Goal: Check status: Check status

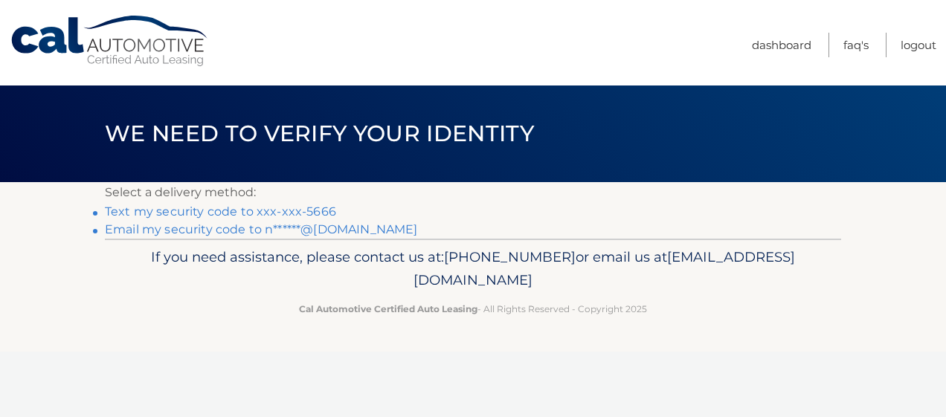
click at [301, 205] on link "Text my security code to xxx-xxx-5666" at bounding box center [220, 212] width 231 height 14
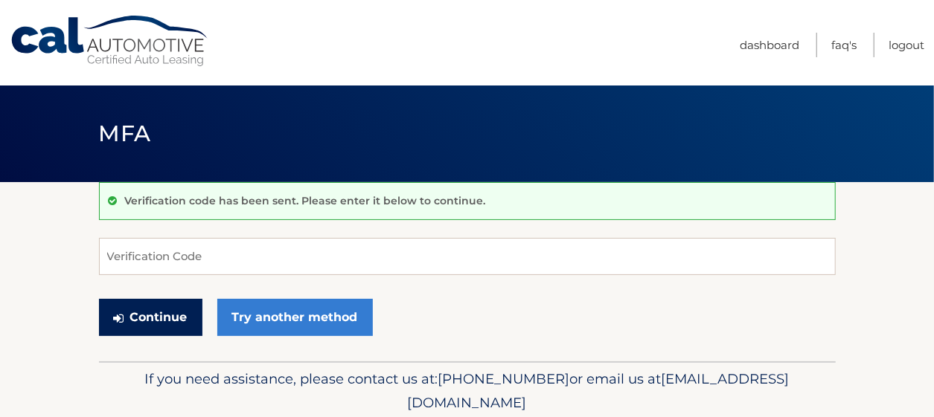
click at [177, 304] on button "Continue" at bounding box center [150, 317] width 103 height 37
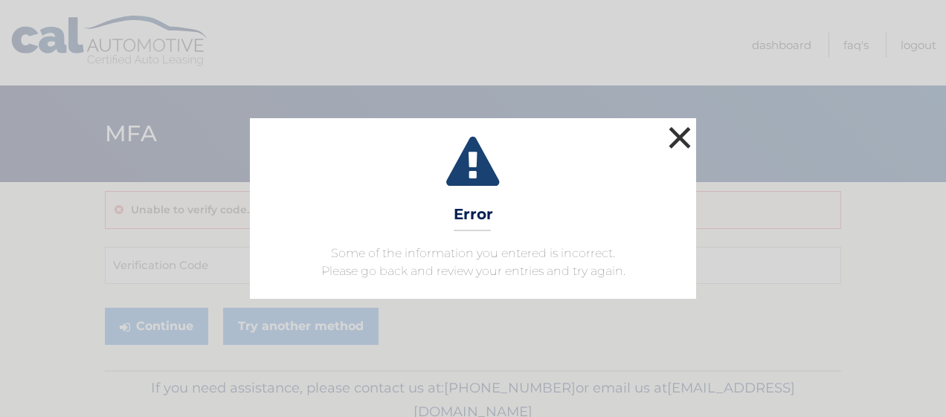
click at [674, 148] on button "×" at bounding box center [680, 138] width 30 height 30
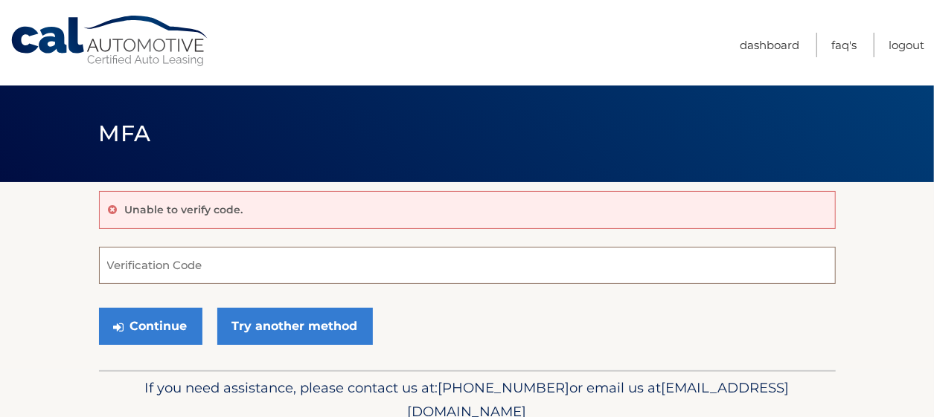
click at [151, 264] on input "Verification Code" at bounding box center [467, 265] width 737 height 37
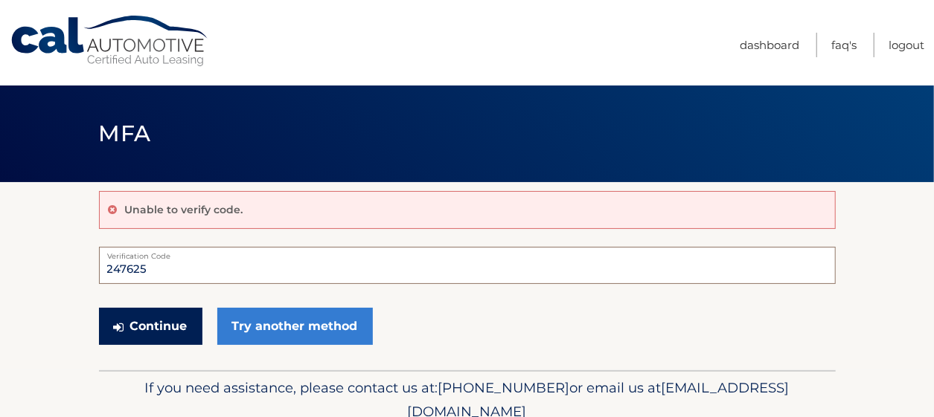
type input "247625"
click at [153, 314] on button "Continue" at bounding box center [150, 326] width 103 height 37
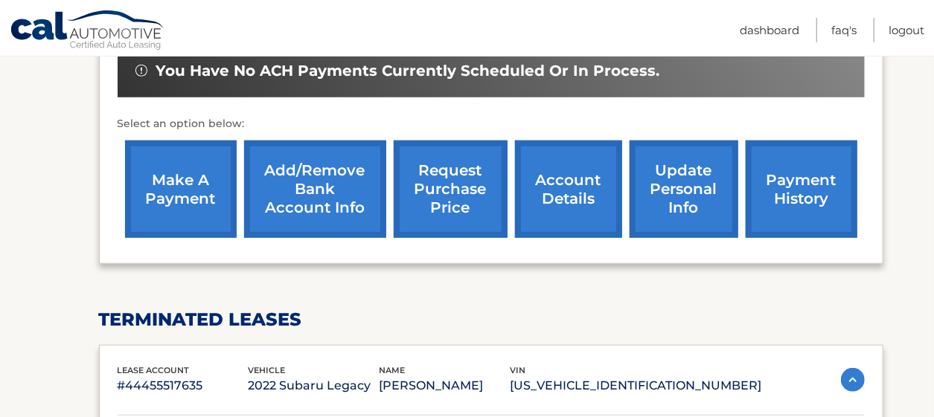
scroll to position [478, 0]
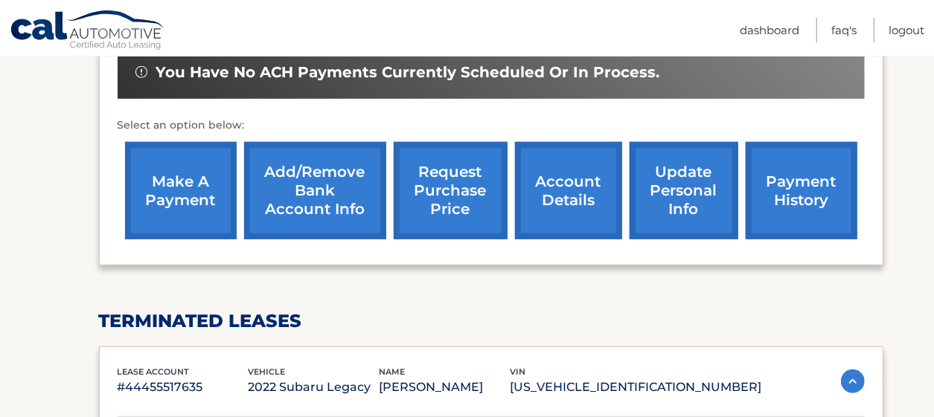
click at [775, 192] on link "payment history" at bounding box center [801, 190] width 112 height 97
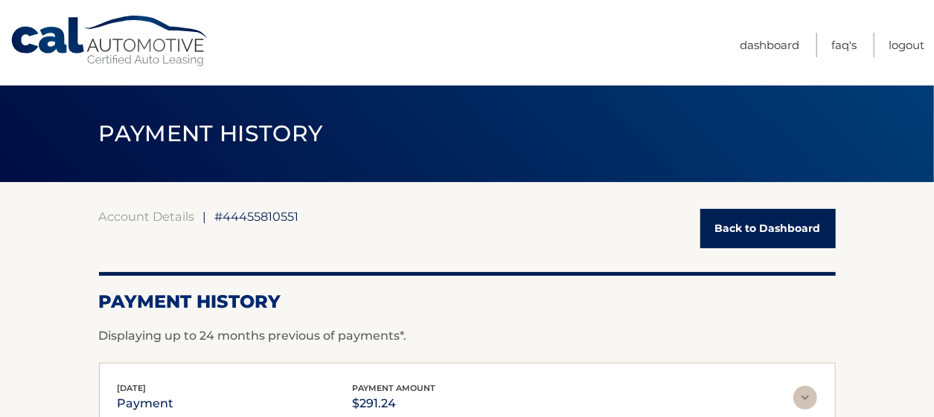
drag, startPoint x: 933, startPoint y: 126, endPoint x: 937, endPoint y: 148, distance: 22.8
click at [933, 148] on html "Cal Automotive Menu Dashboard FAQ's Logout |" at bounding box center [467, 208] width 934 height 417
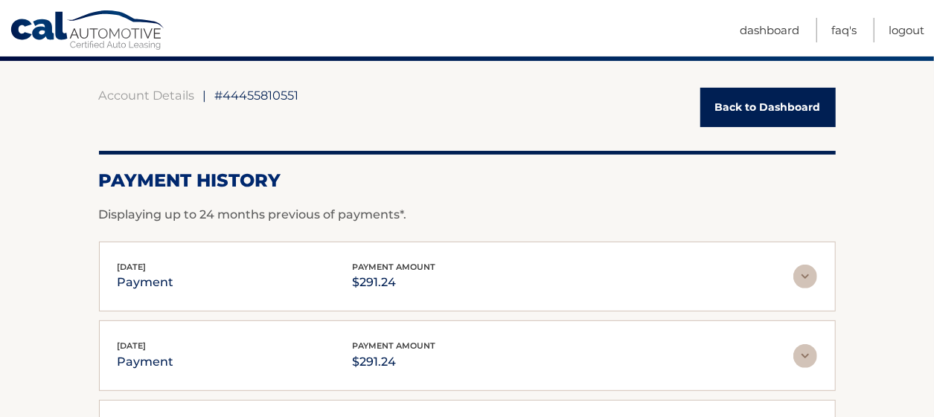
scroll to position [126, 0]
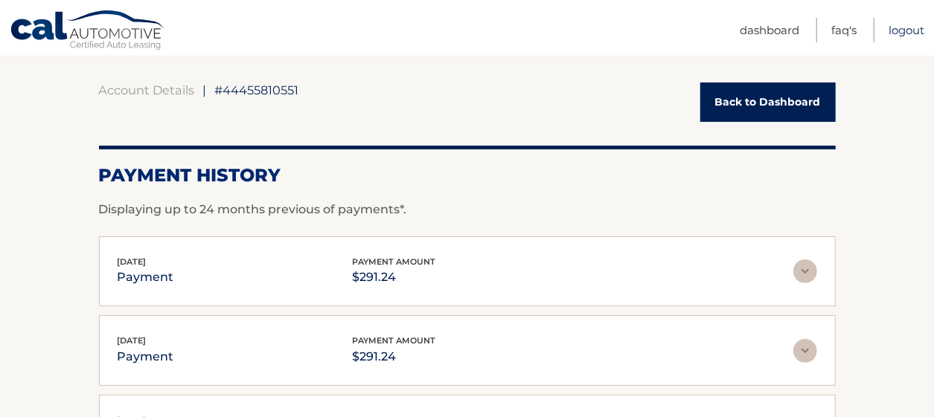
click at [901, 24] on link "Logout" at bounding box center [906, 30] width 36 height 25
